Goal: Understand process/instructions: Learn how to perform a task or action

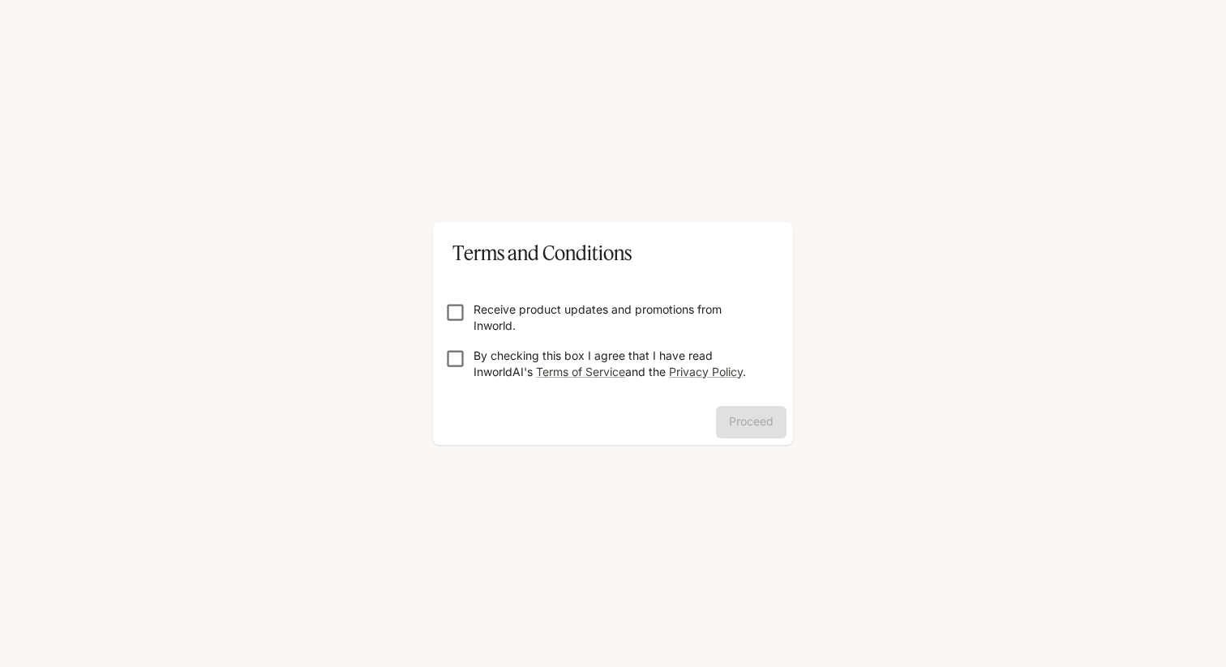
click at [456, 299] on form "Receive product updates and promotions from Inworld. By checking this box I agr…" at bounding box center [613, 334] width 334 height 130
click at [740, 417] on button "Proceed" at bounding box center [751, 422] width 71 height 32
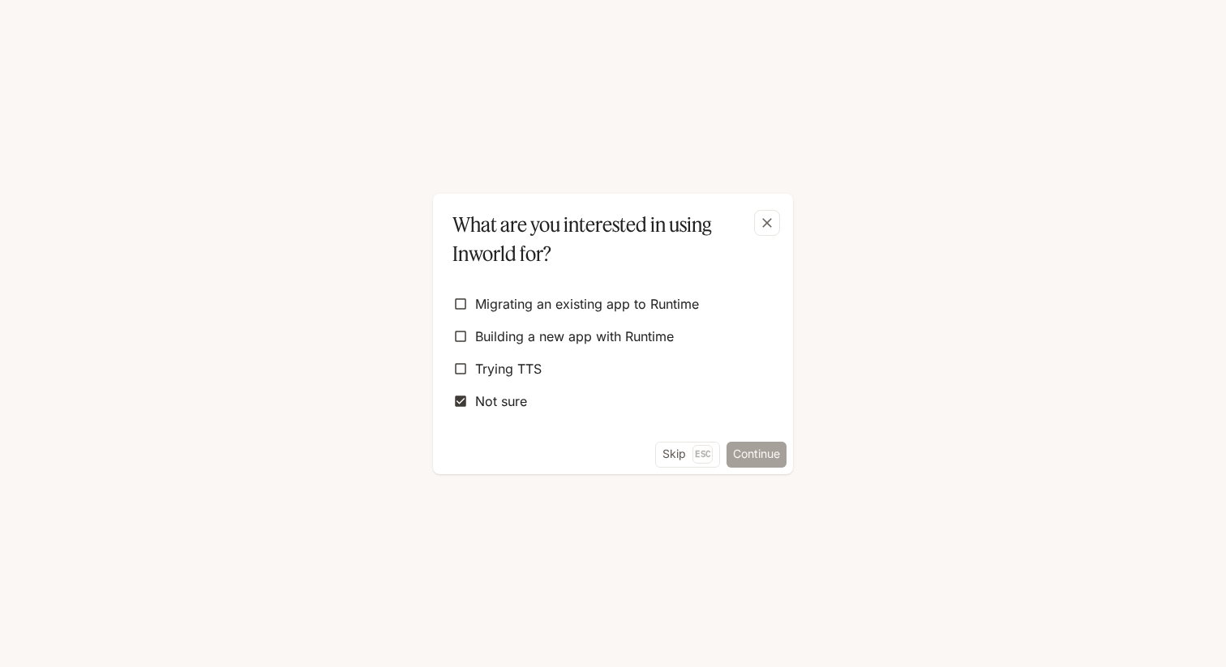
click at [762, 456] on button "Continue" at bounding box center [756, 455] width 60 height 26
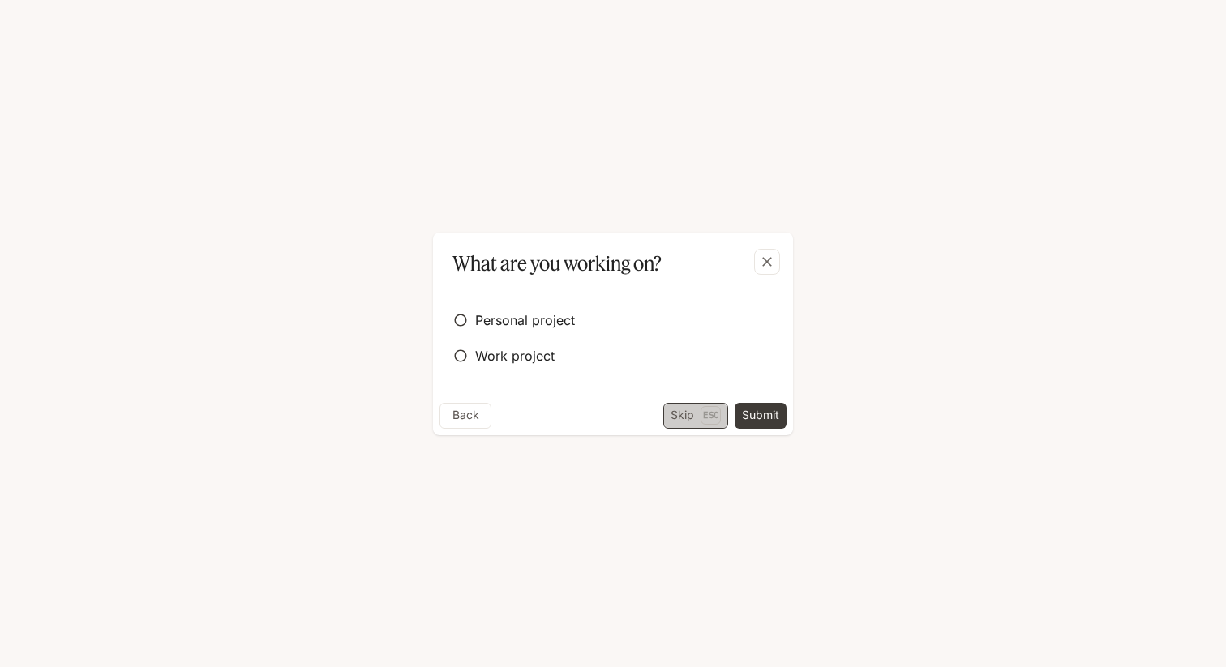
click at [686, 413] on button "Skip Esc" at bounding box center [695, 416] width 65 height 26
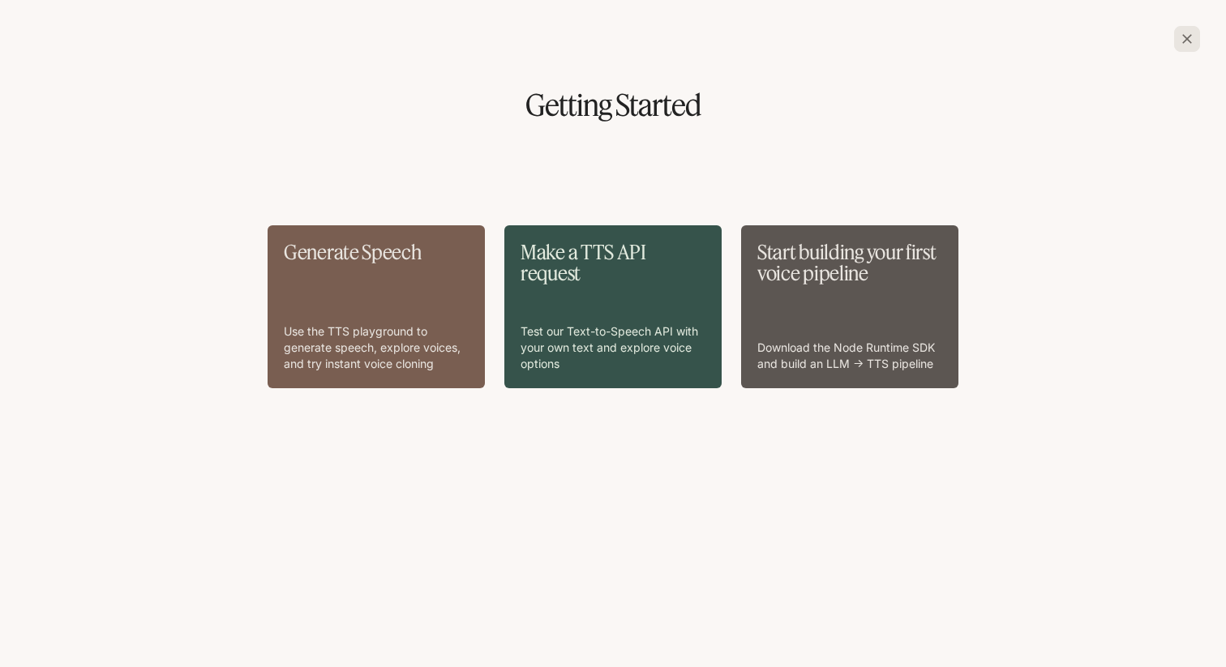
click at [406, 287] on div "Generate Speech Use the TTS playground to generate speech, explore voices, and …" at bounding box center [376, 307] width 185 height 131
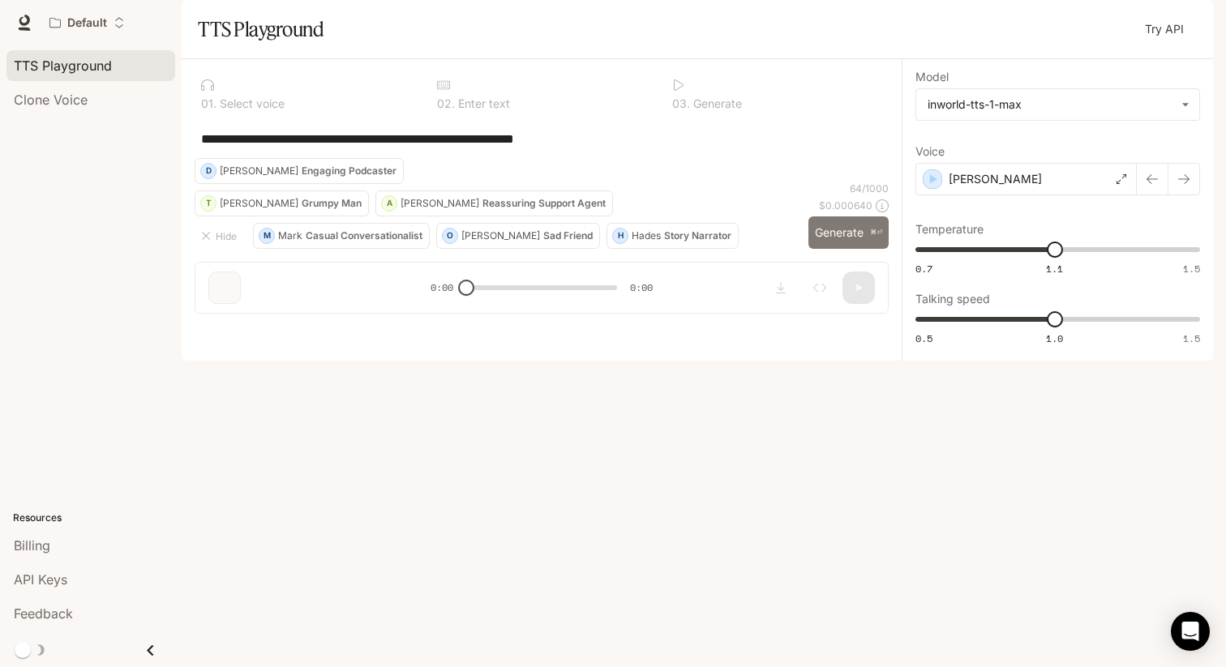
click at [840, 250] on button "Generate ⌘⏎" at bounding box center [848, 232] width 80 height 33
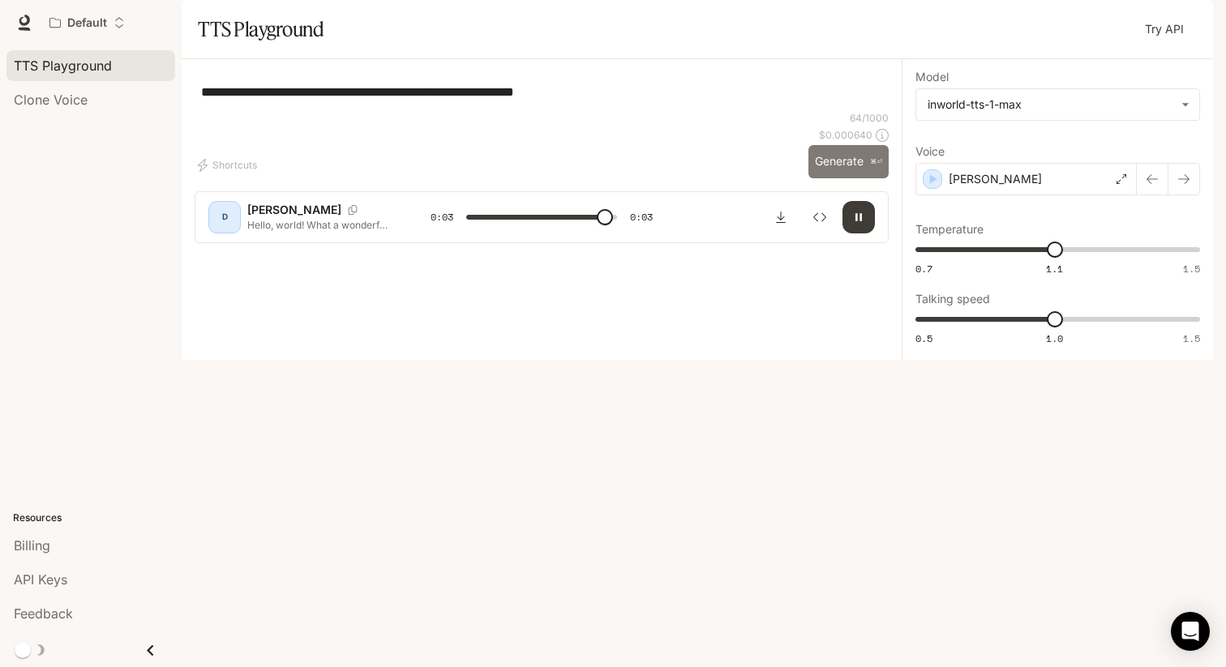
type input "*"
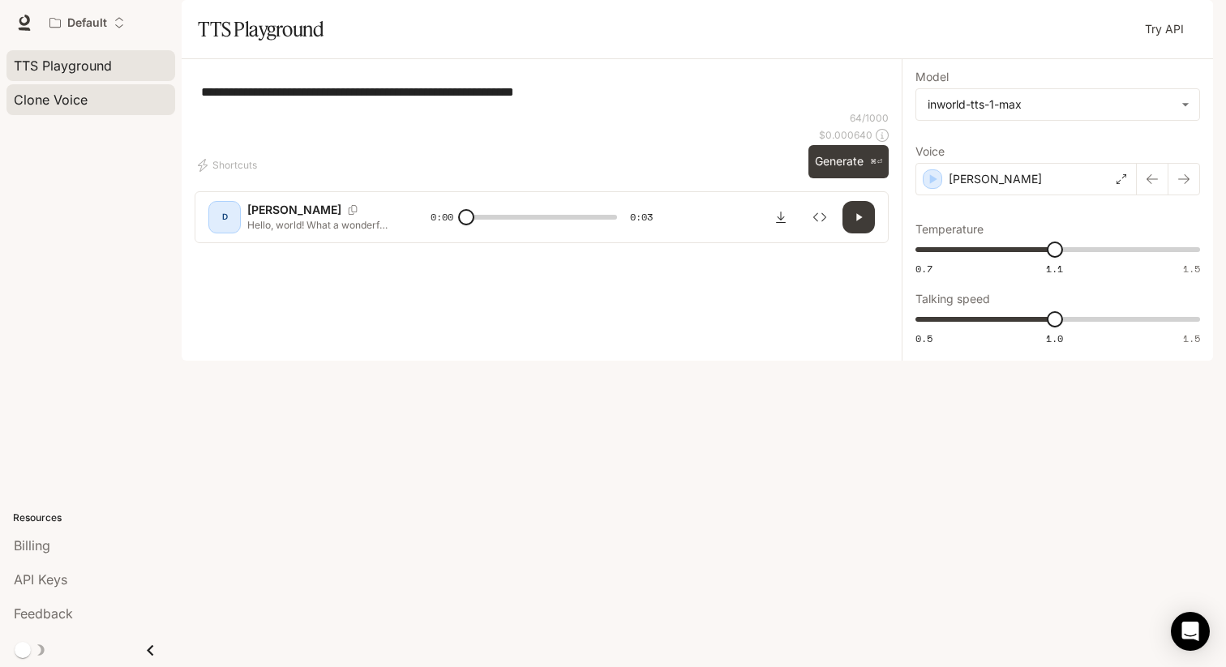
click at [57, 105] on span "Clone Voice" at bounding box center [51, 99] width 74 height 19
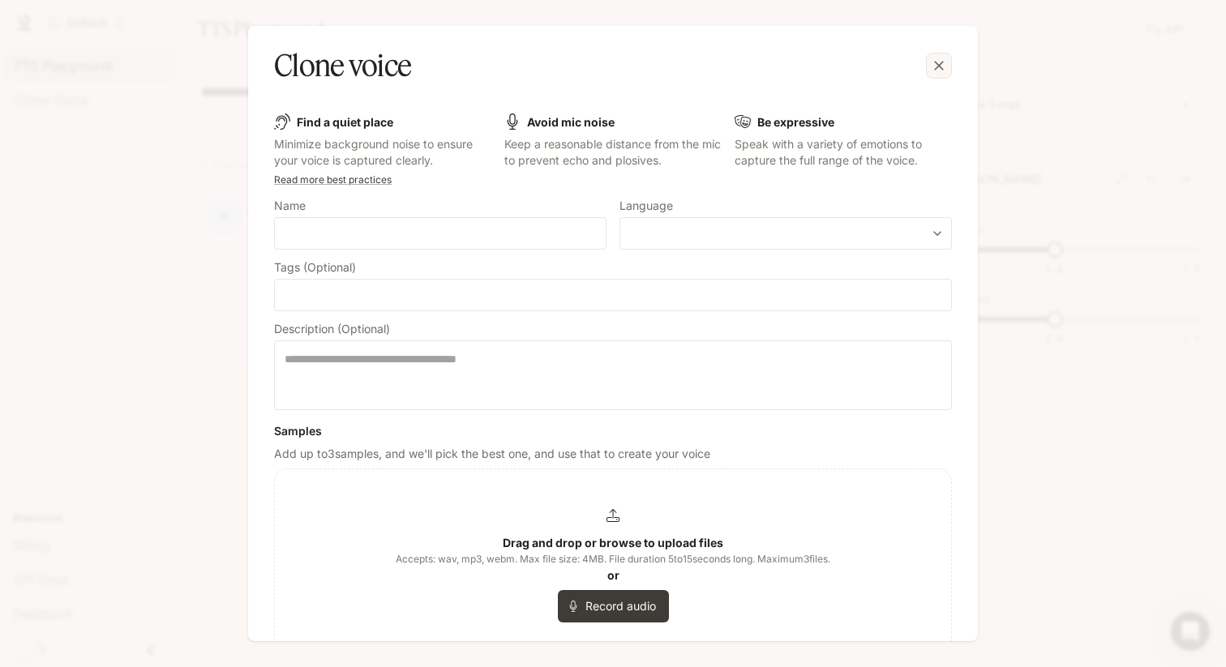
click at [944, 63] on icon "button" at bounding box center [939, 66] width 16 height 16
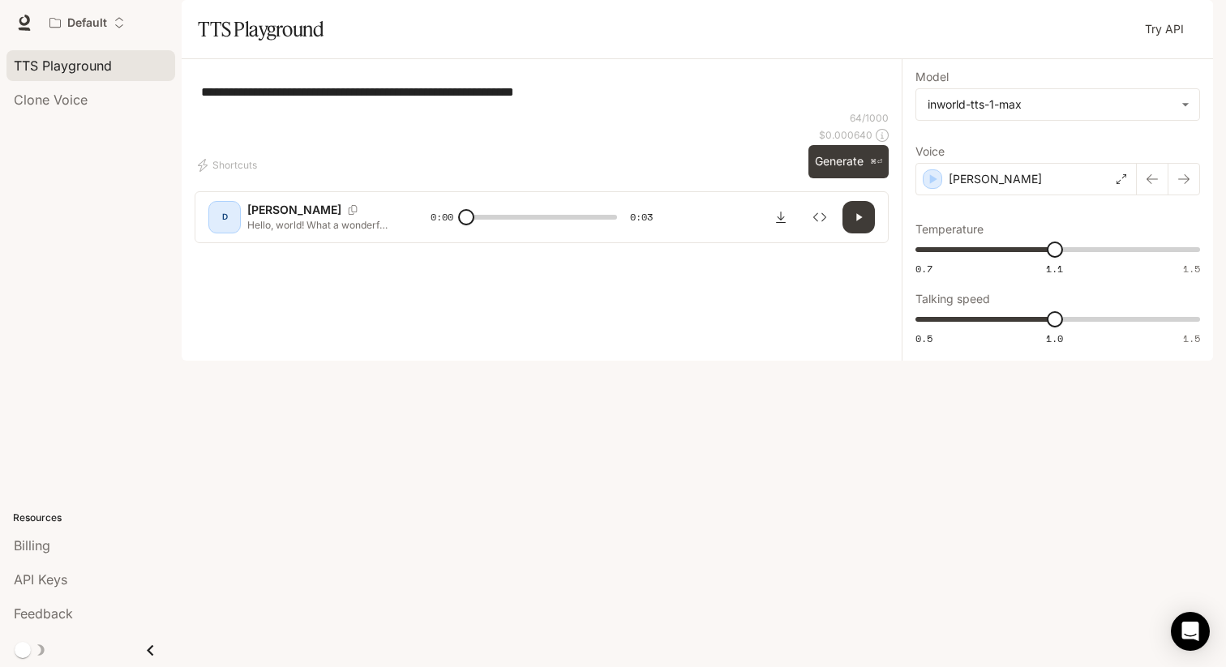
click at [94, 70] on span "TTS Playground" at bounding box center [63, 65] width 98 height 19
click at [1011, 195] on div "[PERSON_NAME]" at bounding box center [1025, 179] width 221 height 32
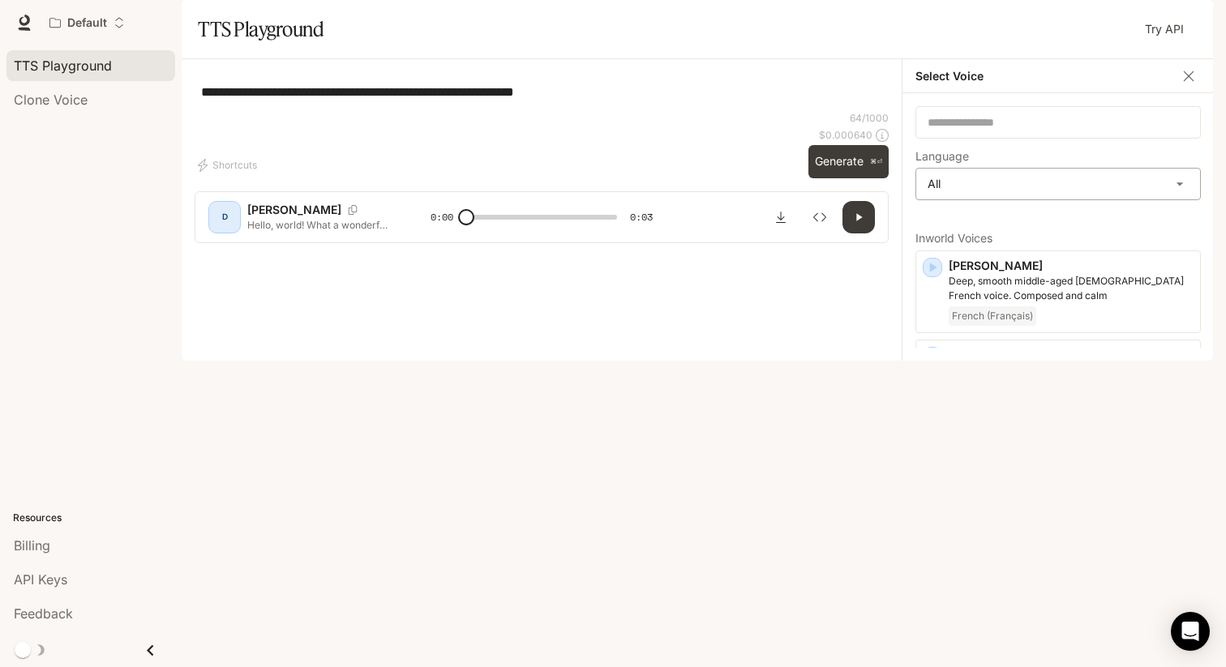
click at [983, 223] on body "**********" at bounding box center [613, 333] width 1226 height 667
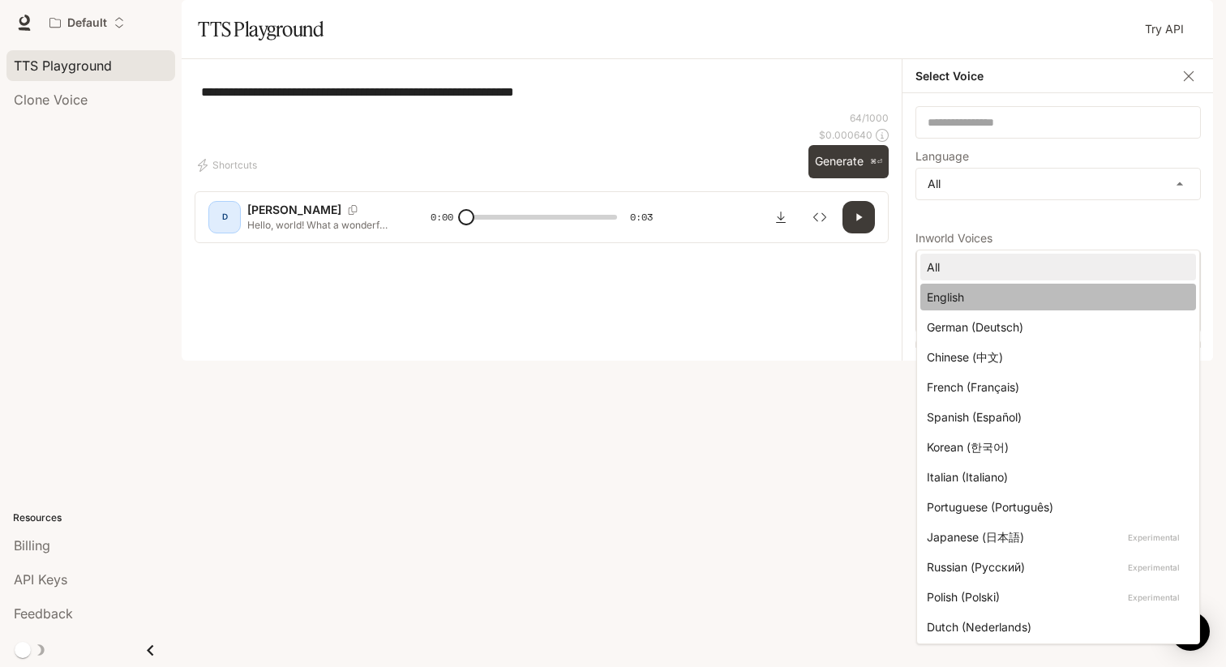
click at [994, 294] on div "English" at bounding box center [1055, 297] width 256 height 17
type input "*****"
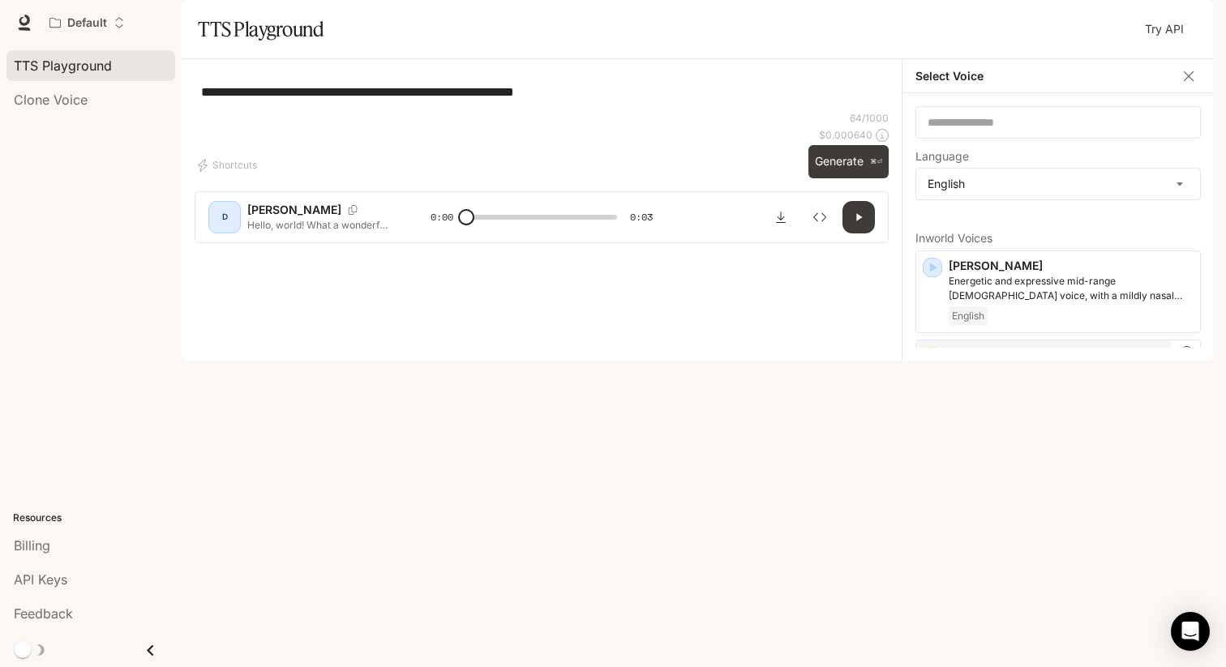
click at [933, 365] on icon "button" at bounding box center [932, 357] width 16 height 16
click at [932, 439] on icon "button" at bounding box center [932, 431] width 16 height 16
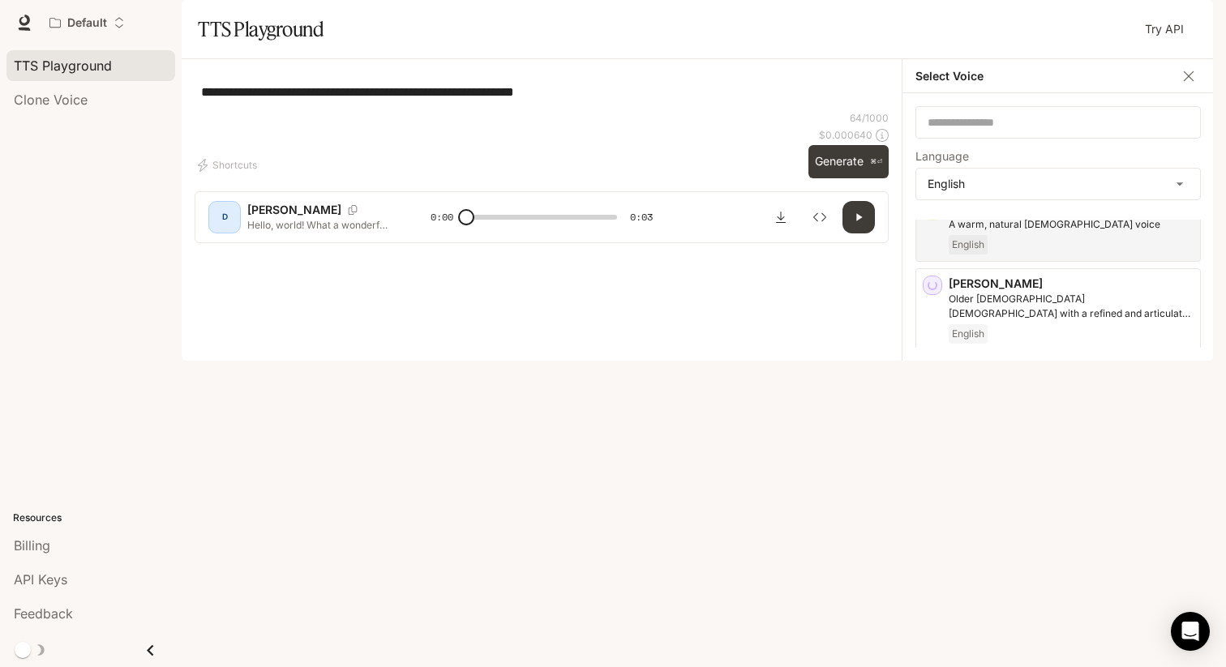
click at [936, 426] on div "[PERSON_NAME] and elegant [DEMOGRAPHIC_DATA] voice English" at bounding box center [1057, 391] width 285 height 68
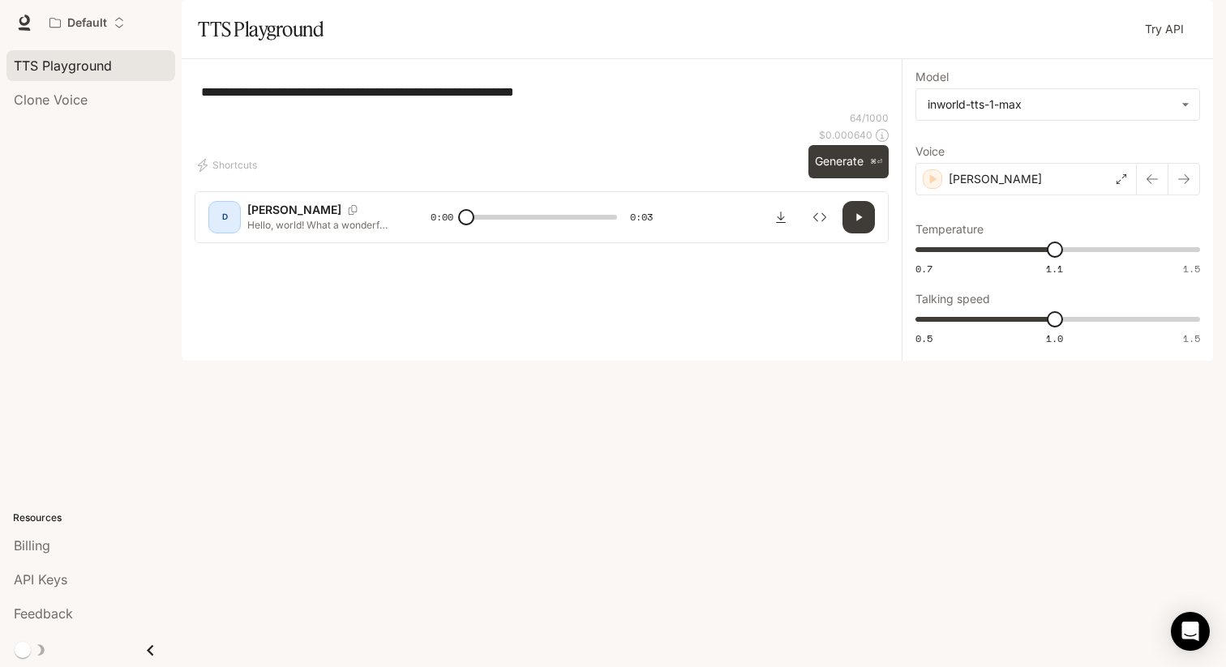
click at [1039, 245] on div "**********" at bounding box center [1057, 210] width 285 height 276
click at [1035, 195] on div "[PERSON_NAME]" at bounding box center [1025, 179] width 221 height 32
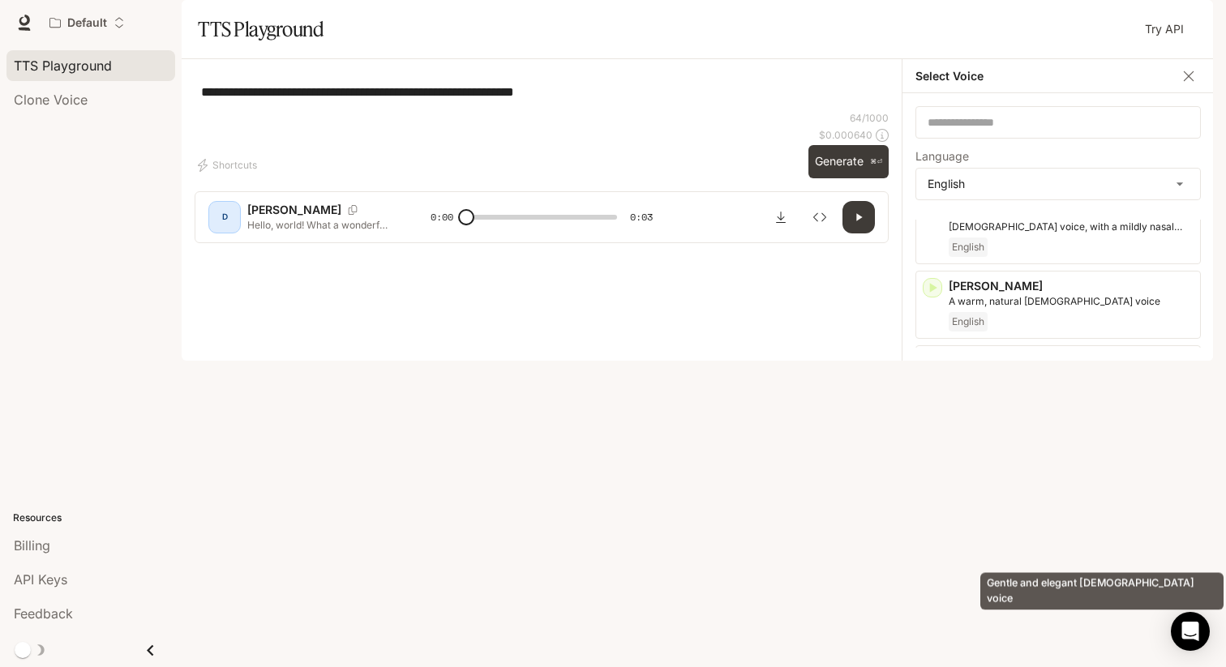
scroll to position [337, 0]
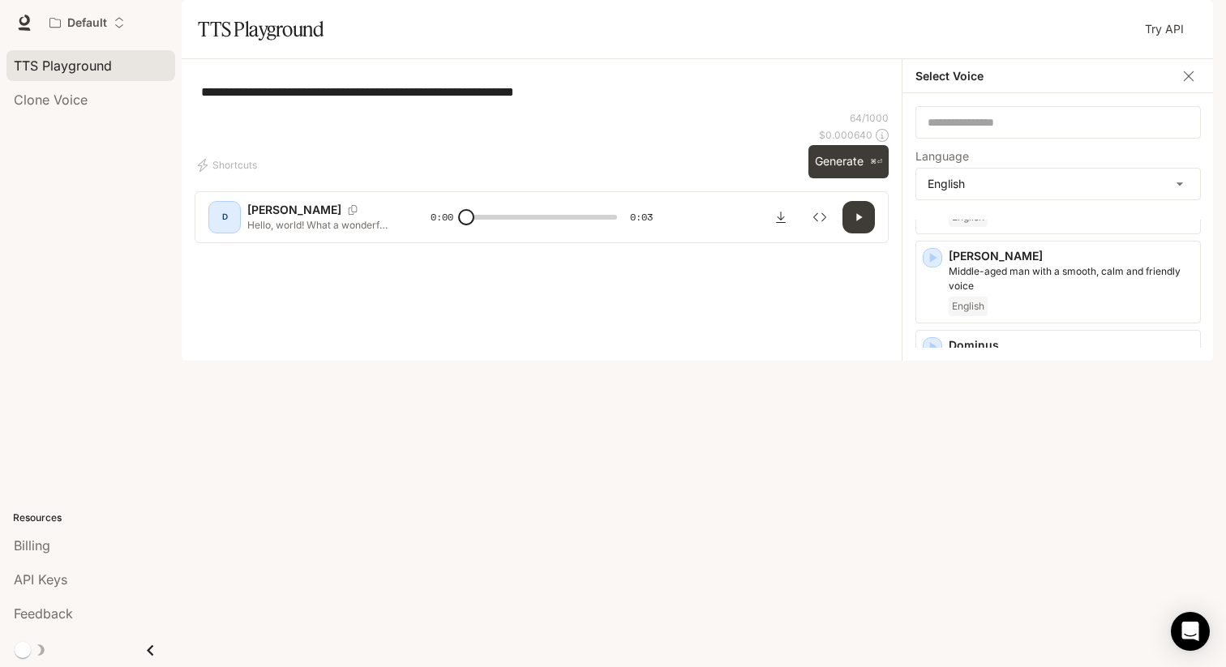
click at [601, 178] on div "Shortcuts" at bounding box center [498, 165] width 607 height 26
click at [49, 577] on span "API Keys" at bounding box center [41, 579] width 54 height 19
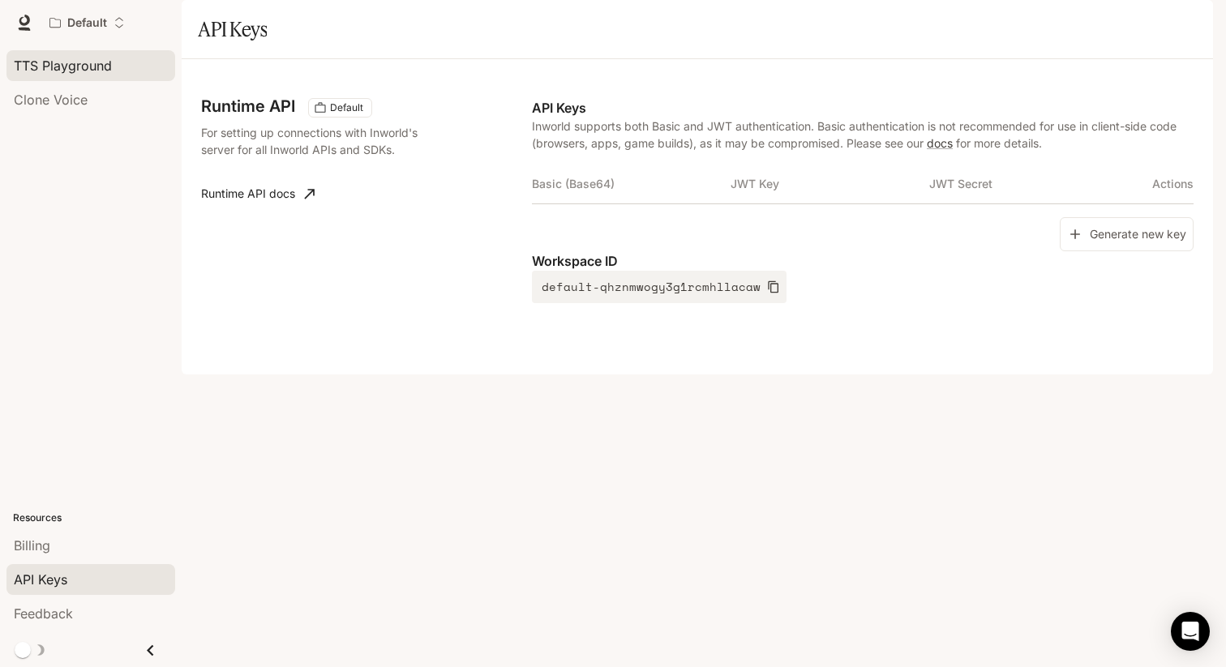
click at [58, 69] on span "TTS Playground" at bounding box center [63, 65] width 98 height 19
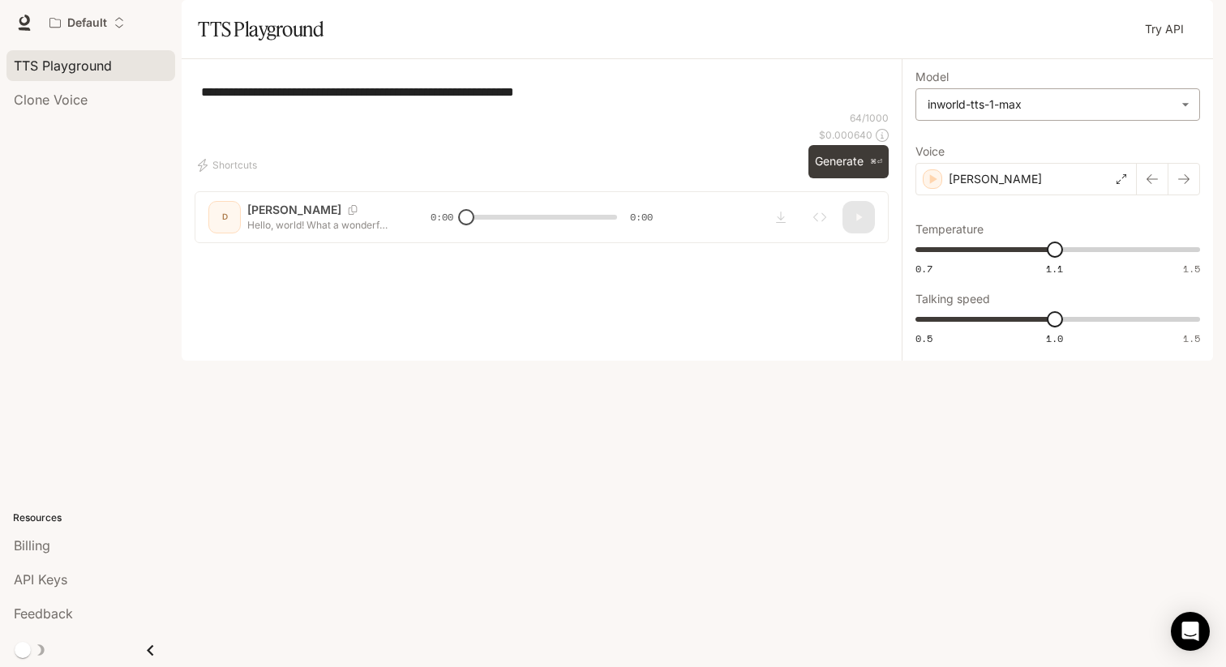
click at [991, 152] on body "**********" at bounding box center [613, 333] width 1226 height 667
click at [991, 152] on div at bounding box center [613, 333] width 1226 height 667
click at [1175, 45] on link "Try API" at bounding box center [1164, 29] width 52 height 32
